Goal: Transaction & Acquisition: Purchase product/service

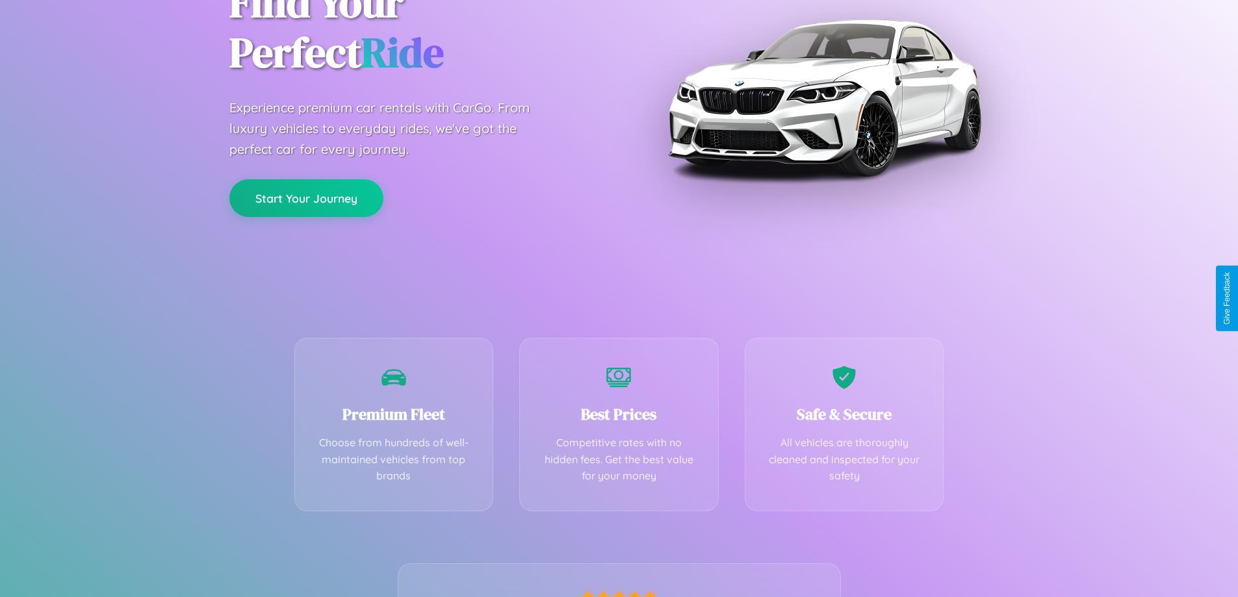
scroll to position [256, 0]
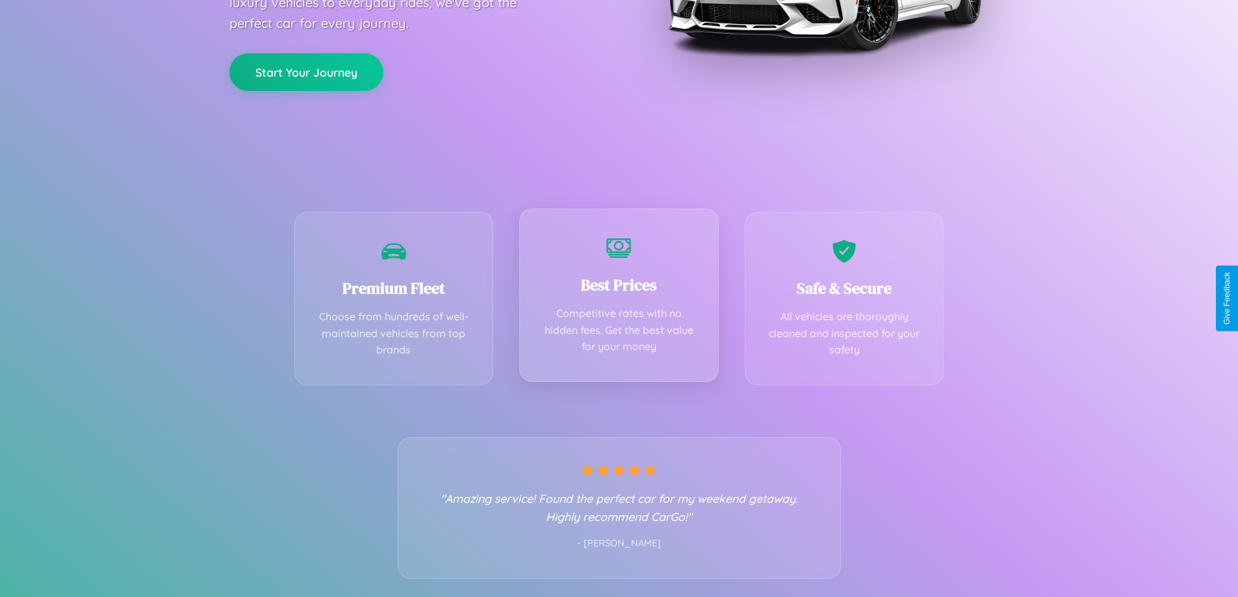
click at [619, 298] on div "Best Prices Competitive rates with no hidden fees. Get the best value for your …" at bounding box center [619, 296] width 200 height 174
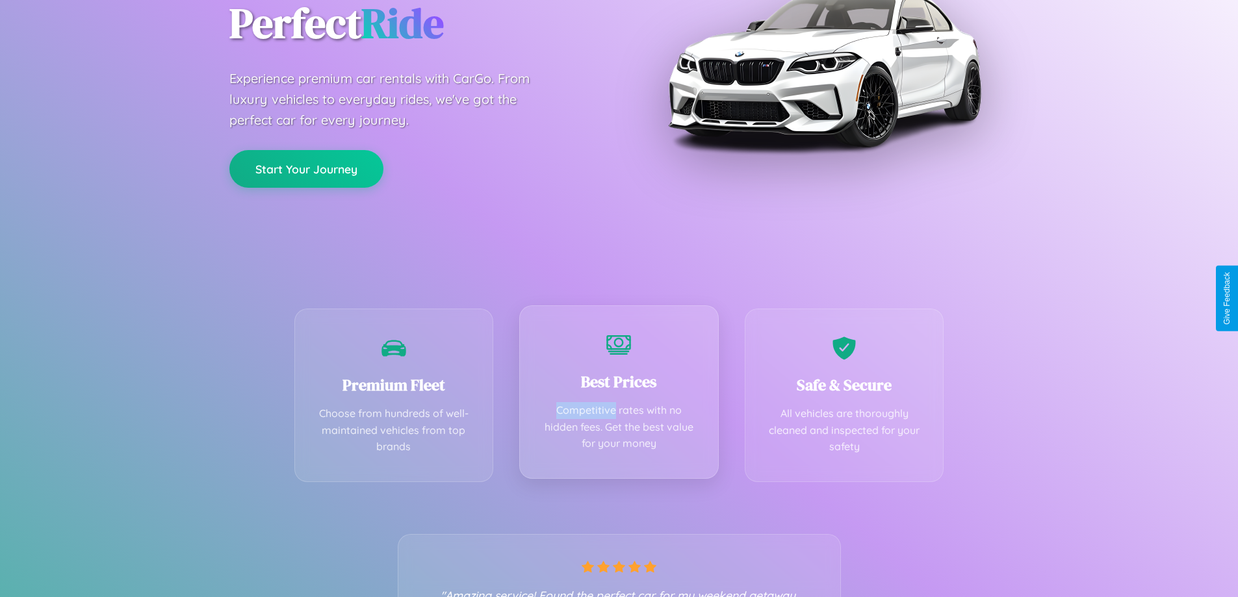
scroll to position [0, 0]
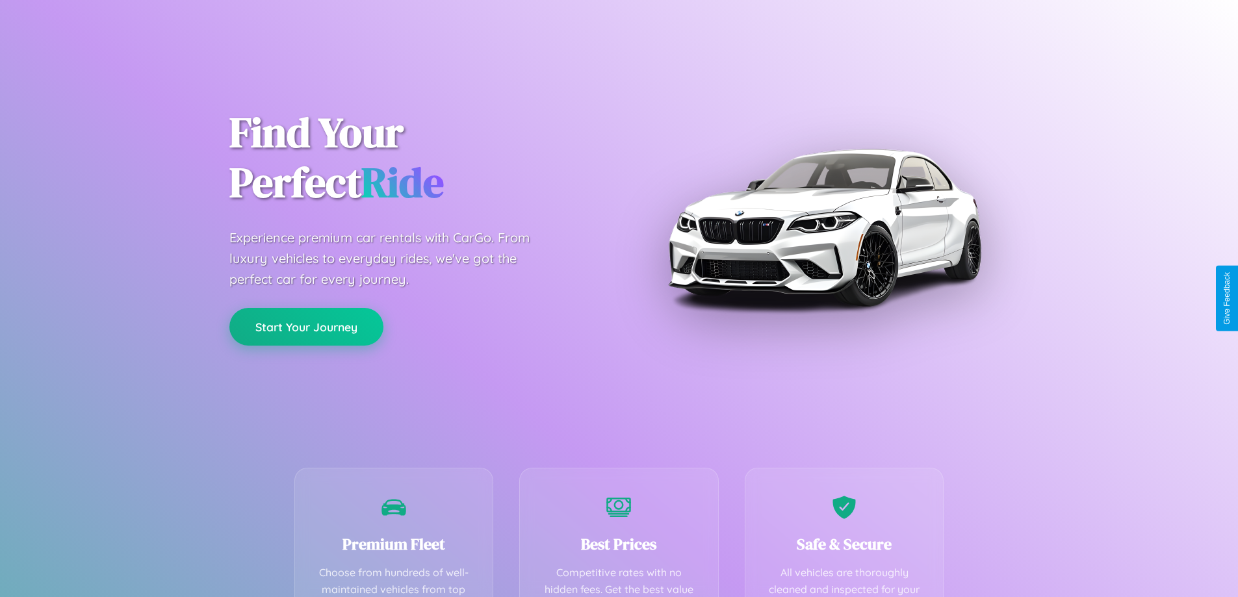
click at [306, 326] on button "Start Your Journey" at bounding box center [306, 327] width 154 height 38
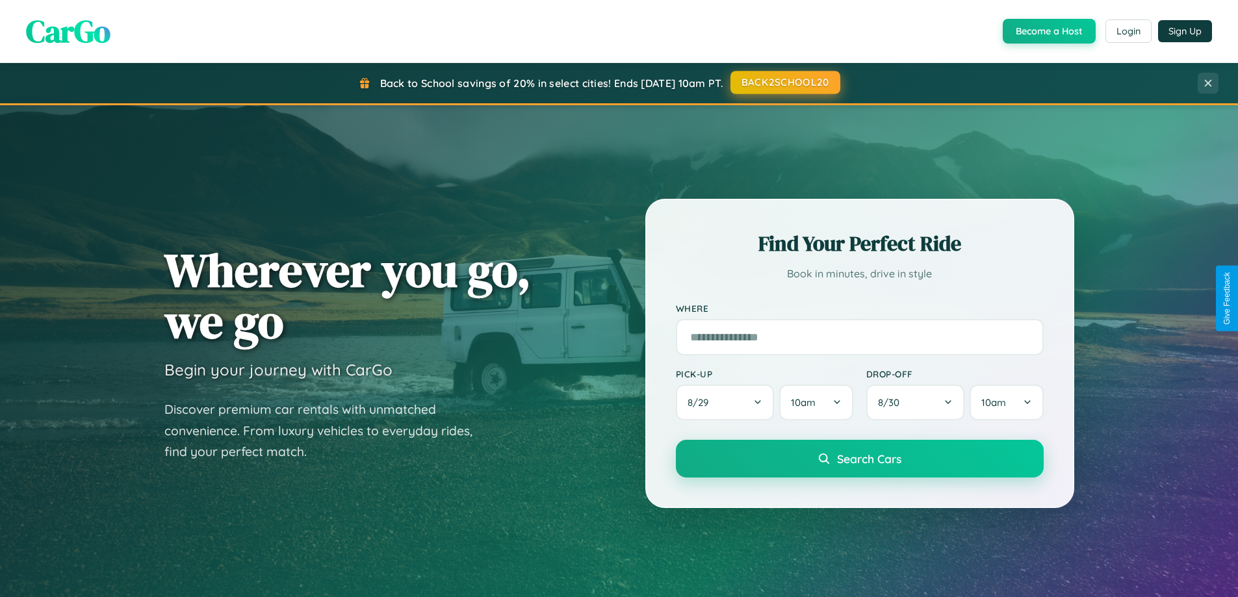
click at [784, 83] on button "BACK2SCHOOL20" at bounding box center [786, 82] width 110 height 23
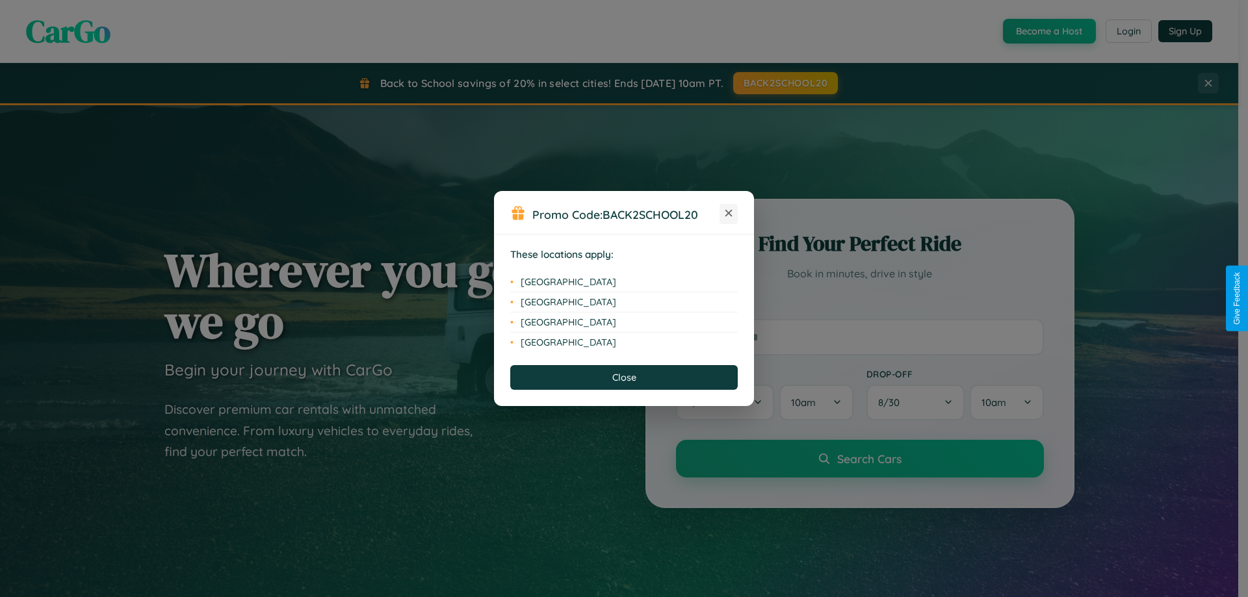
click at [729, 214] on icon at bounding box center [728, 213] width 7 height 7
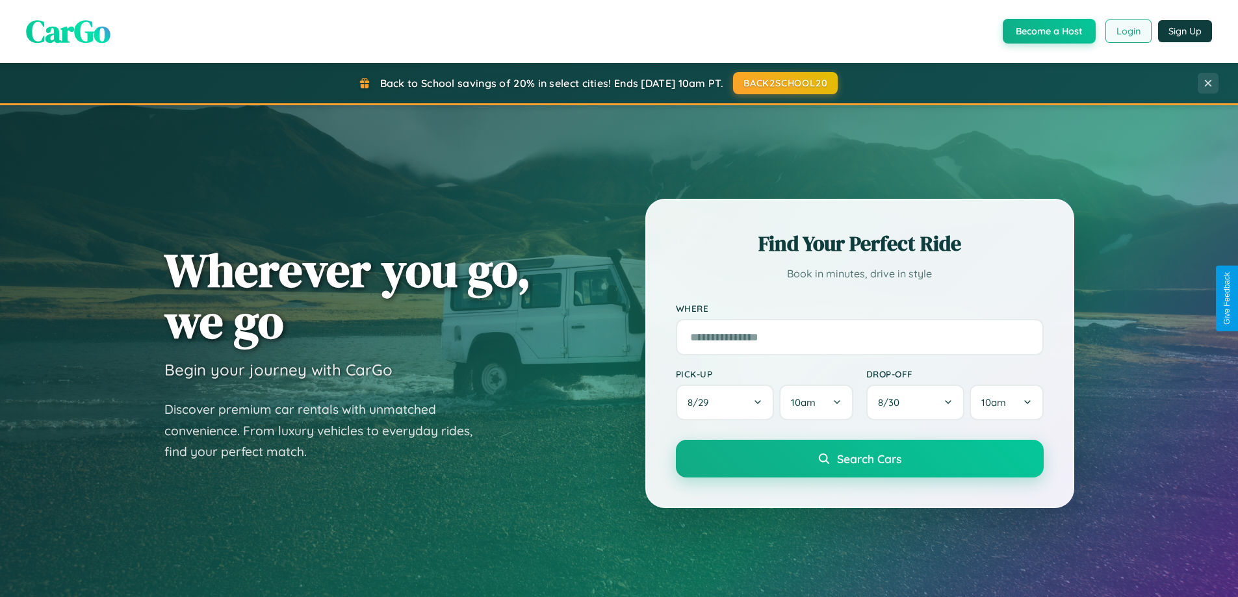
click at [1128, 31] on button "Login" at bounding box center [1129, 30] width 46 height 23
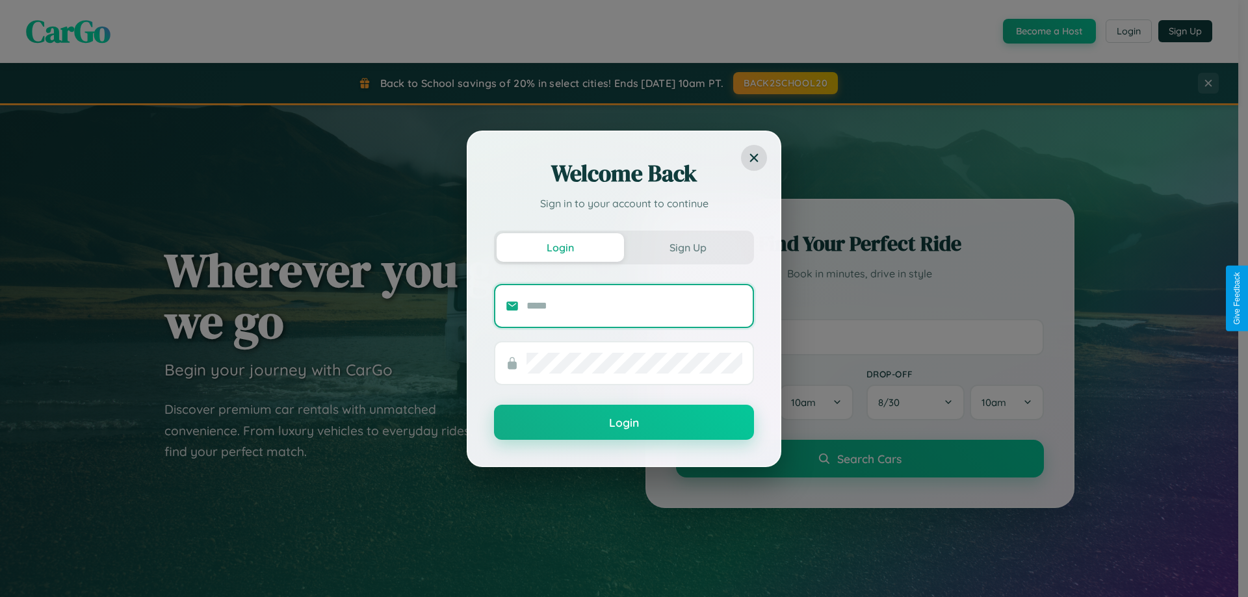
click at [634, 305] on input "text" at bounding box center [634, 306] width 216 height 21
type input "**********"
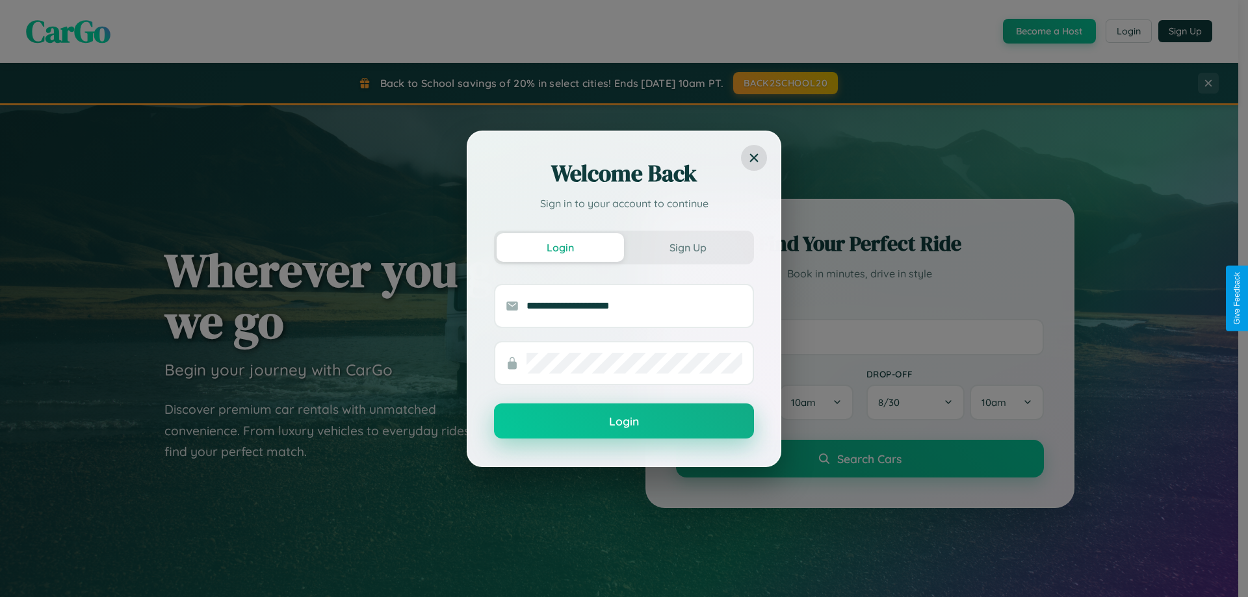
click at [624, 422] on button "Login" at bounding box center [624, 421] width 260 height 35
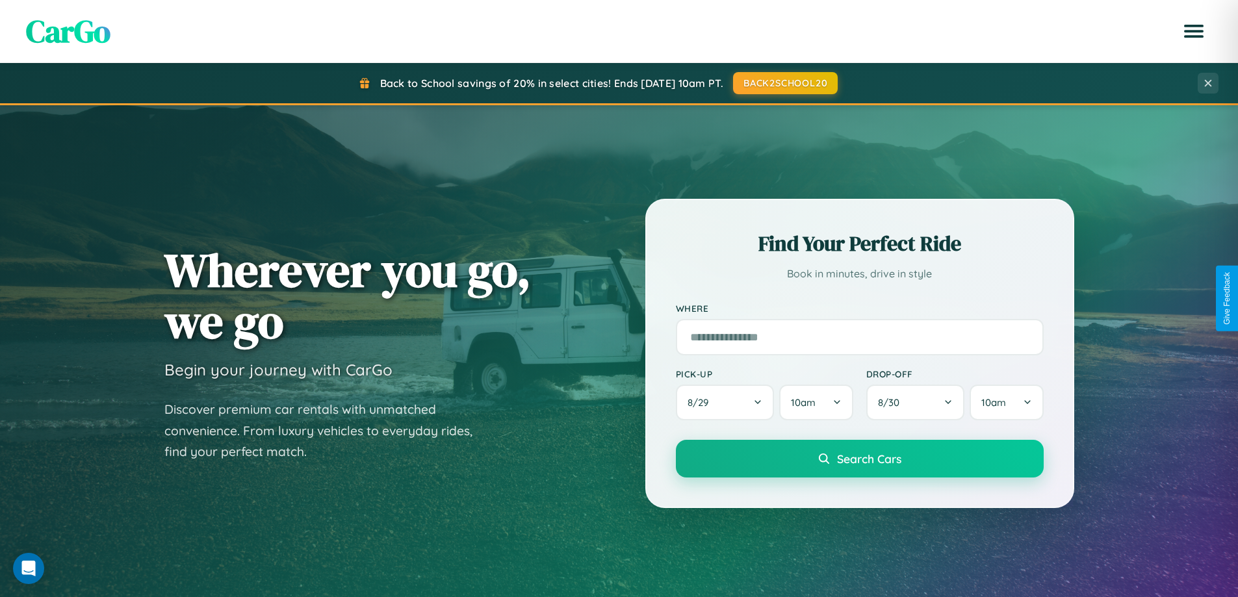
scroll to position [560, 0]
